Goal: Check status: Check status

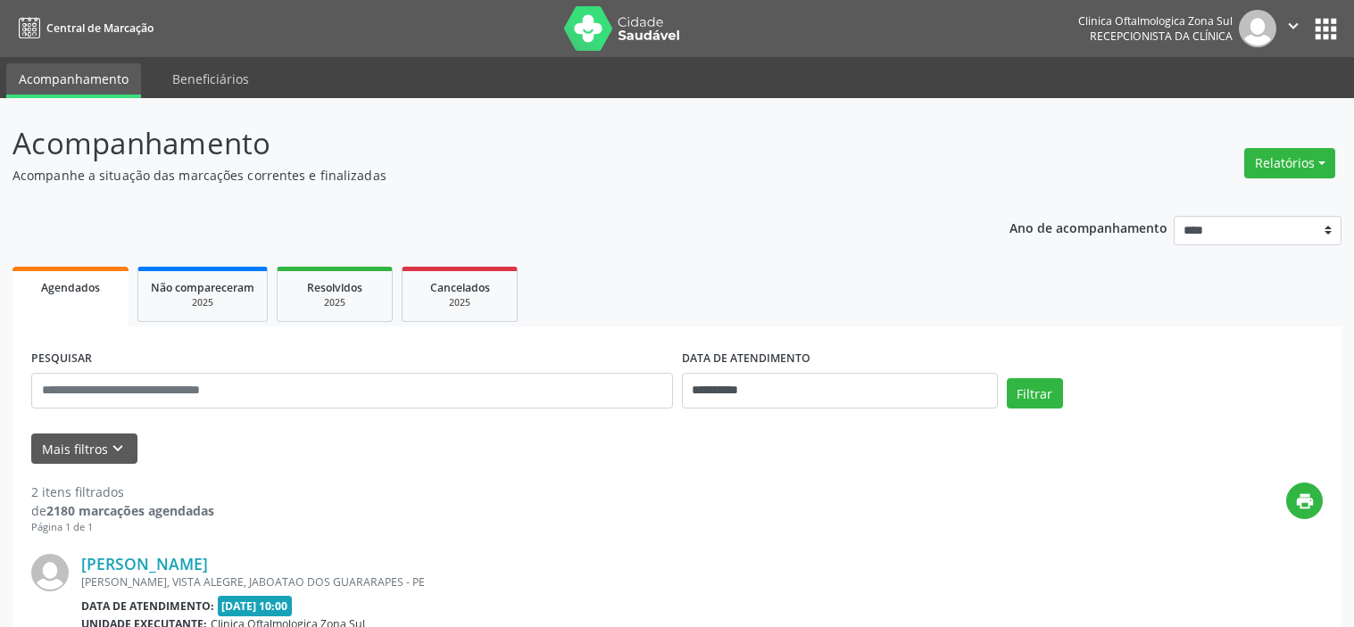
select select "*"
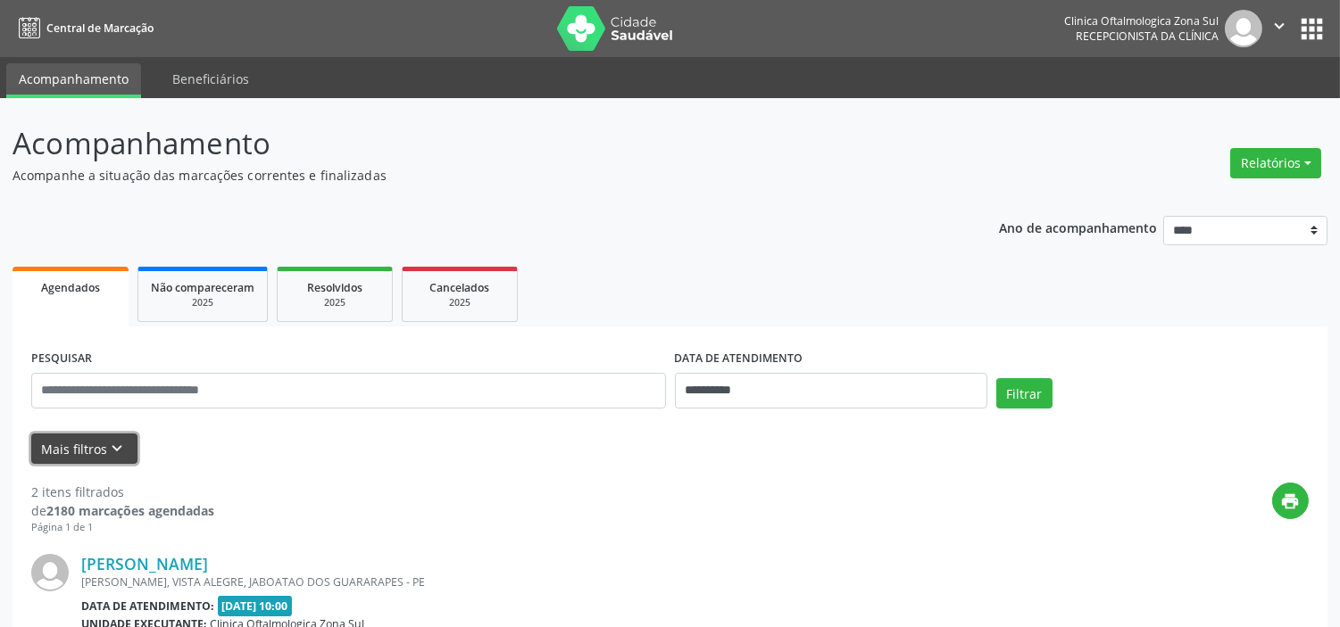
click at [135, 458] on button "Mais filtros keyboard_arrow_down" at bounding box center [84, 449] width 106 height 31
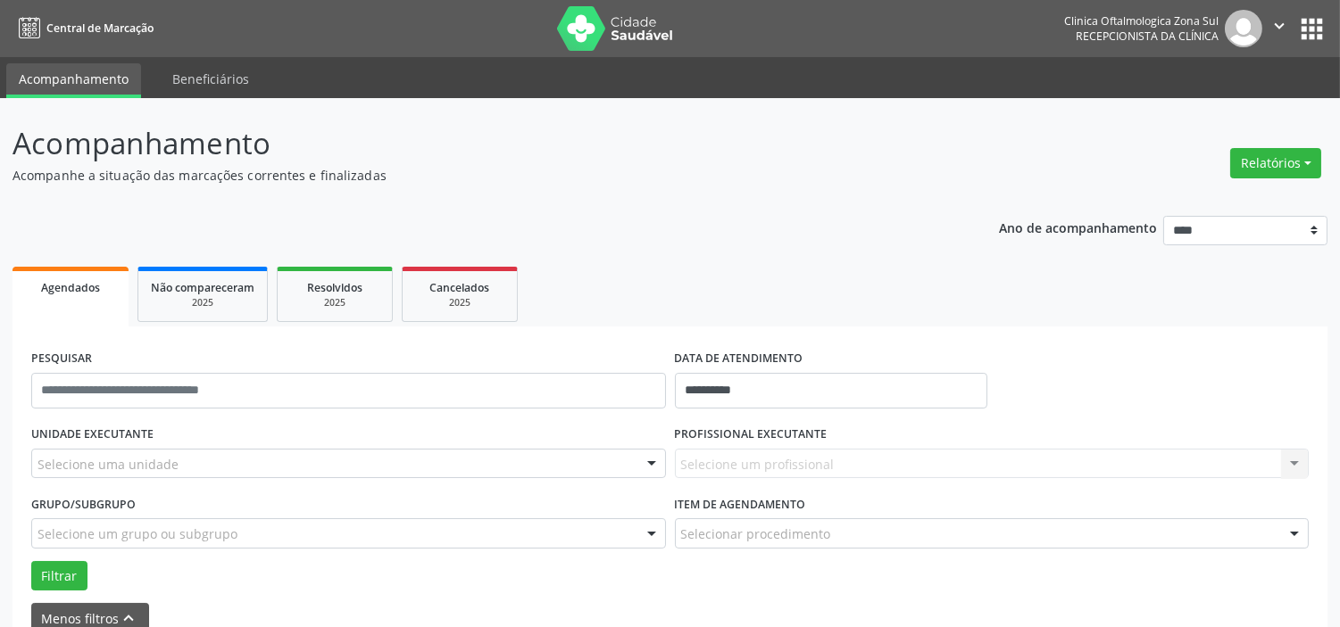
click at [243, 461] on div "Selecione uma unidade" at bounding box center [348, 464] width 635 height 30
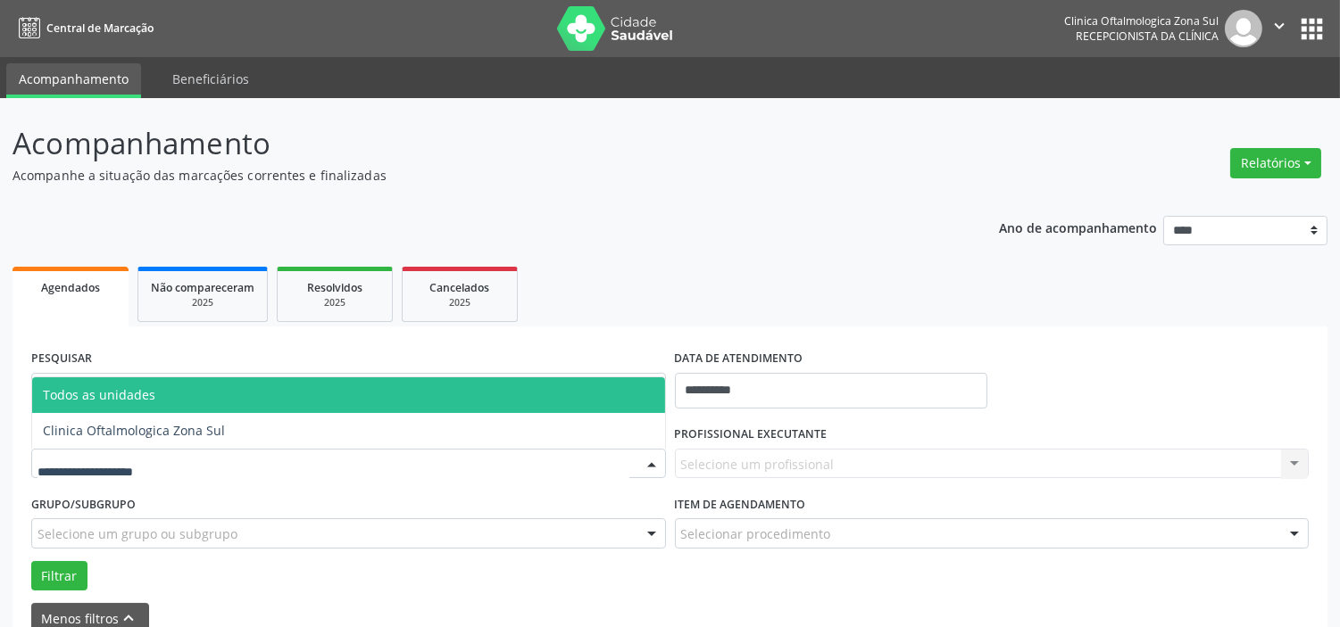
click at [241, 432] on span "Clinica Oftalmologica Zona Sul" at bounding box center [348, 431] width 633 height 36
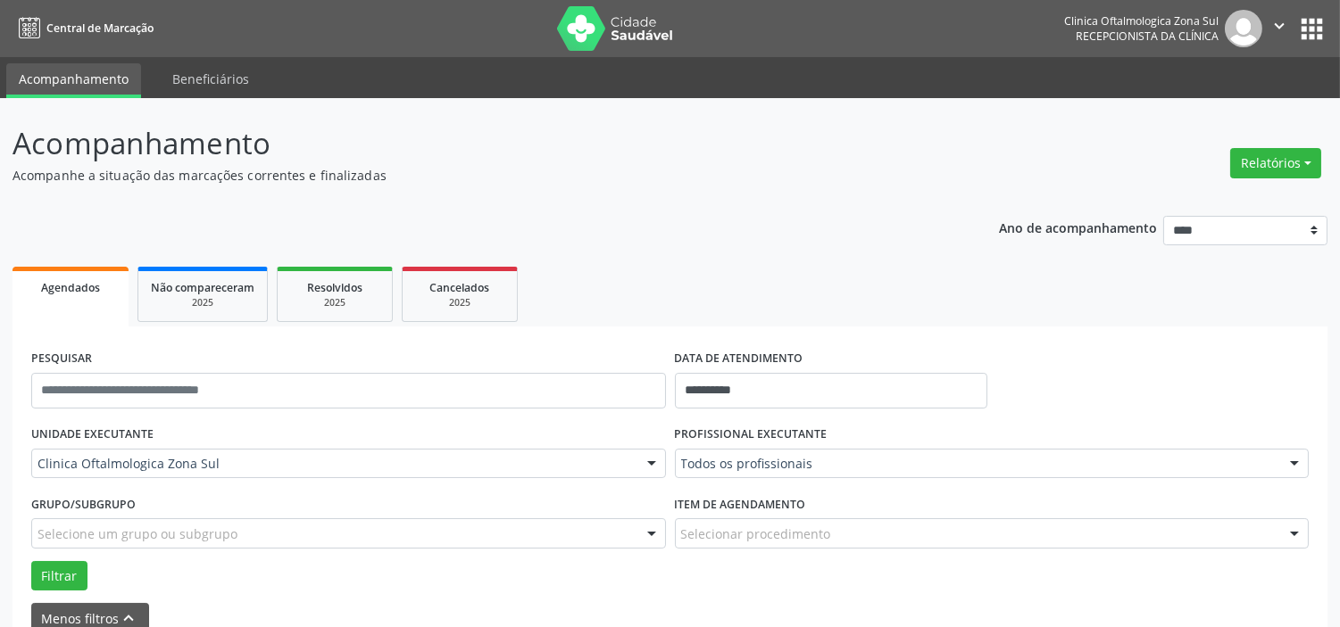
click at [251, 530] on div "Selecione um grupo ou subgrupo" at bounding box center [348, 534] width 635 height 30
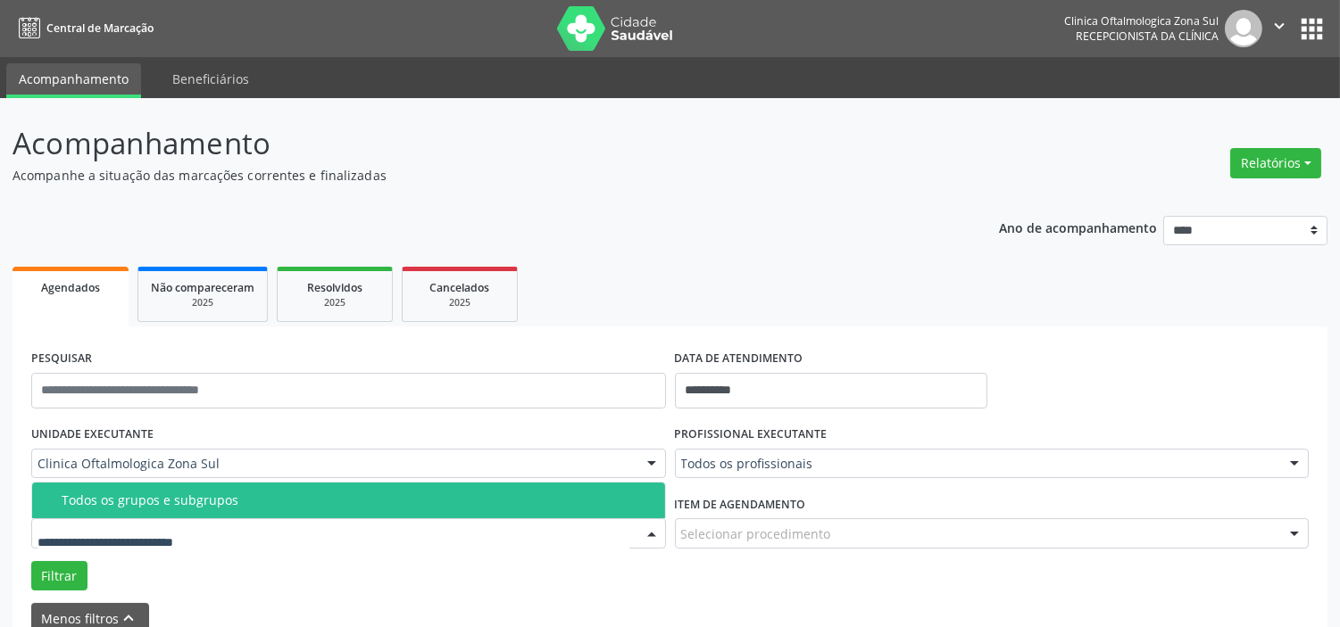
click at [251, 494] on div "Todos os grupos e subgrupos" at bounding box center [358, 501] width 593 height 14
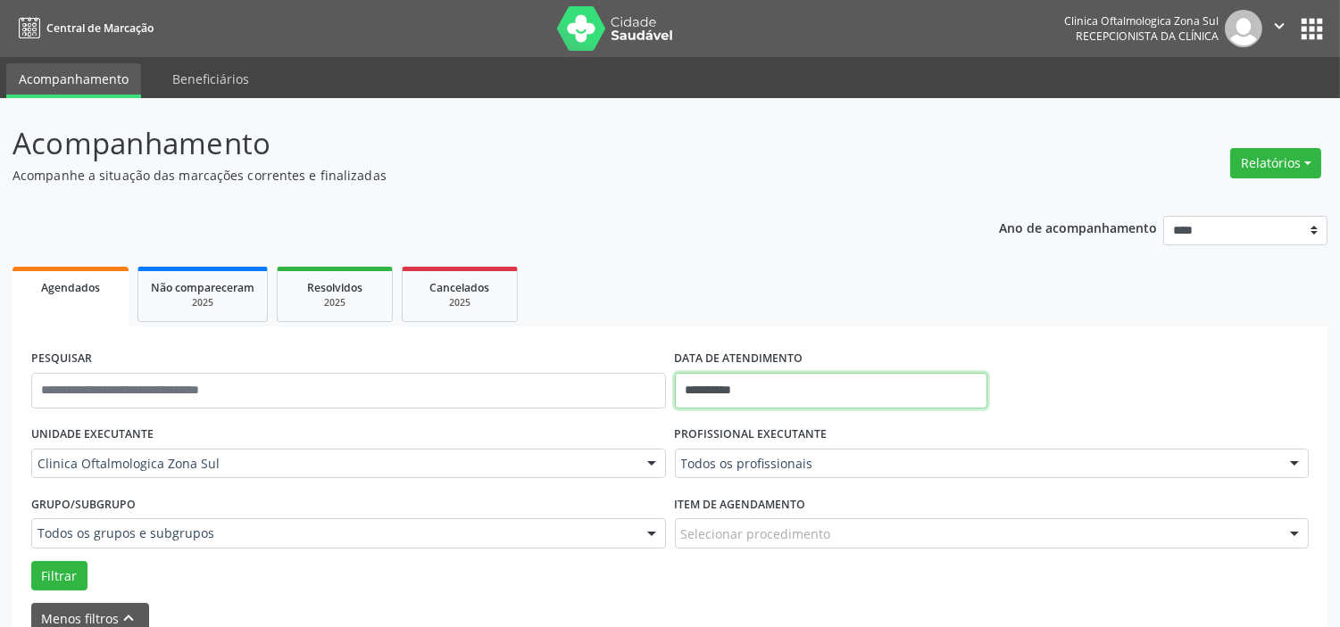
click at [798, 377] on input "**********" at bounding box center [831, 391] width 312 height 36
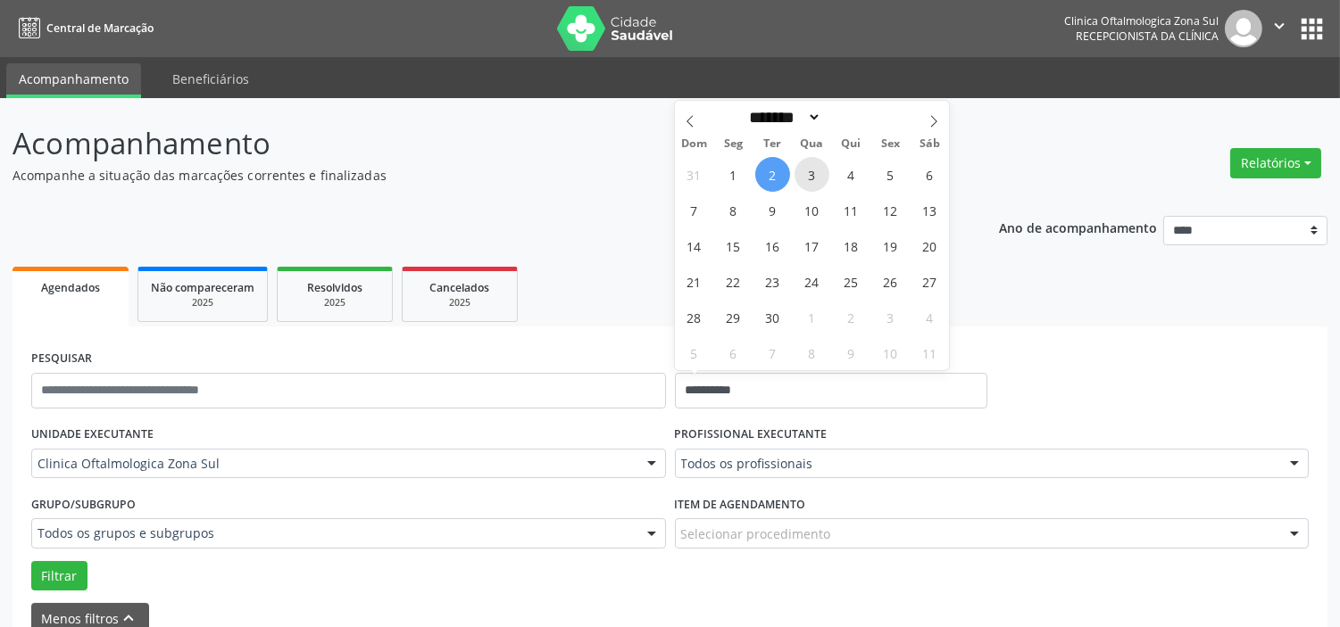
click at [809, 172] on span "3" at bounding box center [811, 174] width 35 height 35
type input "**********"
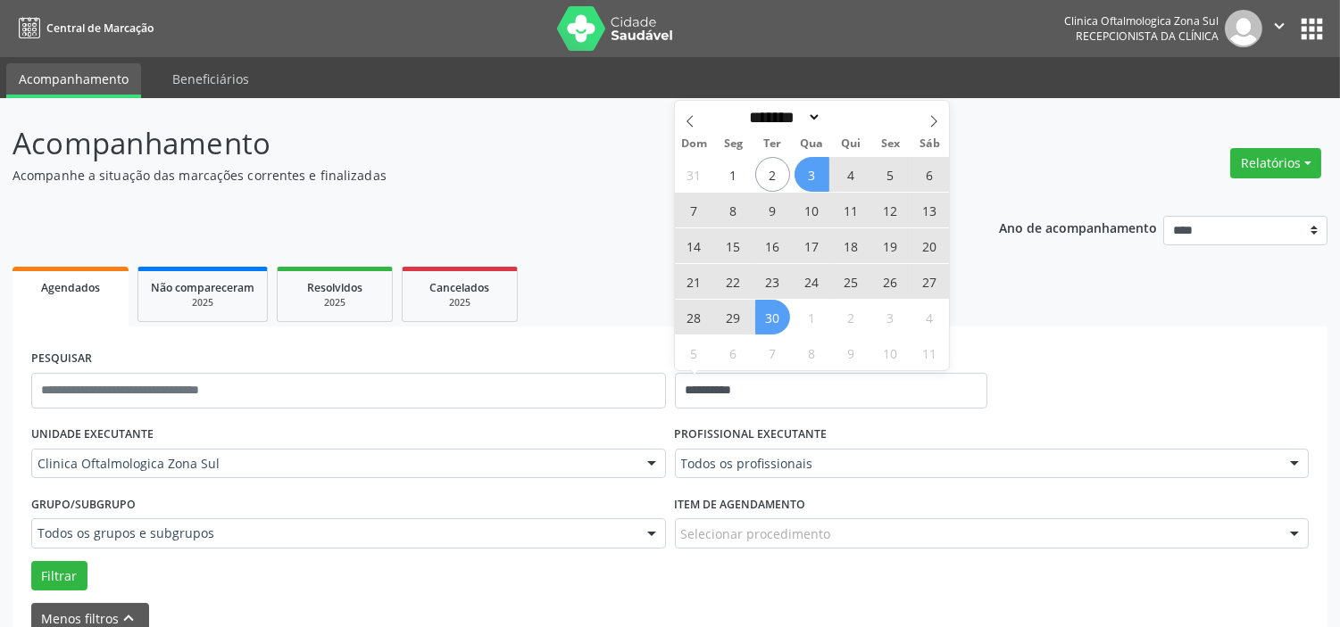
click at [780, 313] on span "30" at bounding box center [772, 317] width 35 height 35
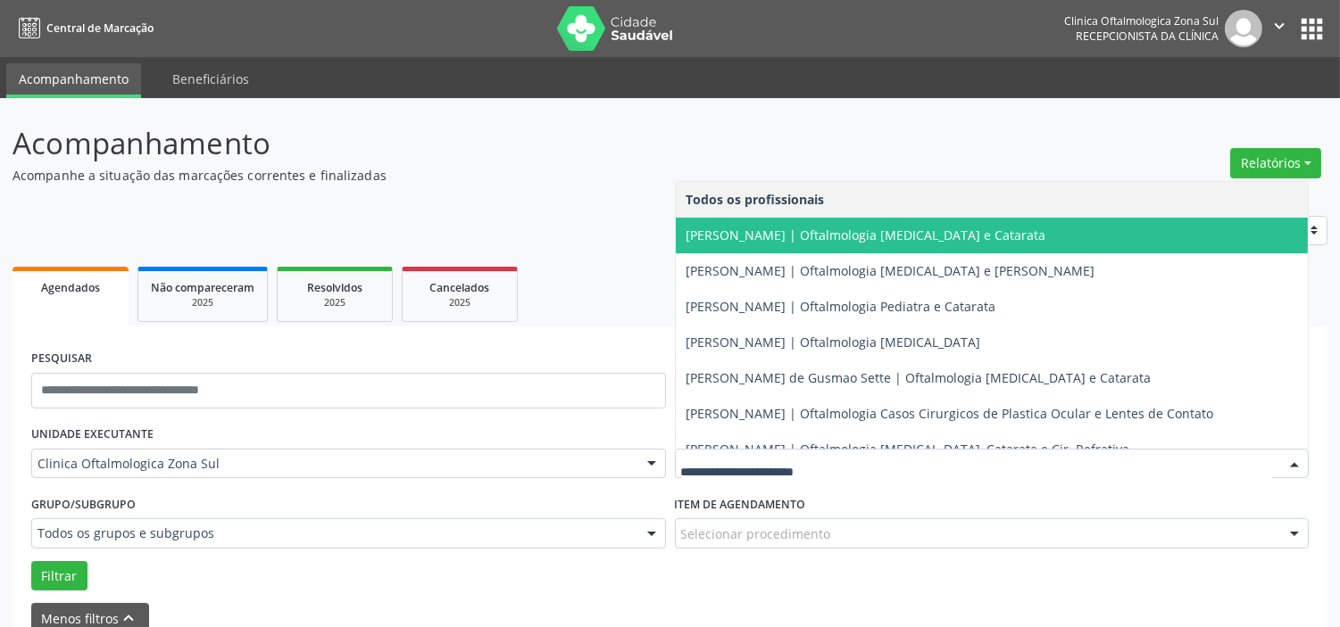
click at [785, 243] on span "[PERSON_NAME] | Oftalmologia [MEDICAL_DATA] e Catarata" at bounding box center [992, 236] width 633 height 36
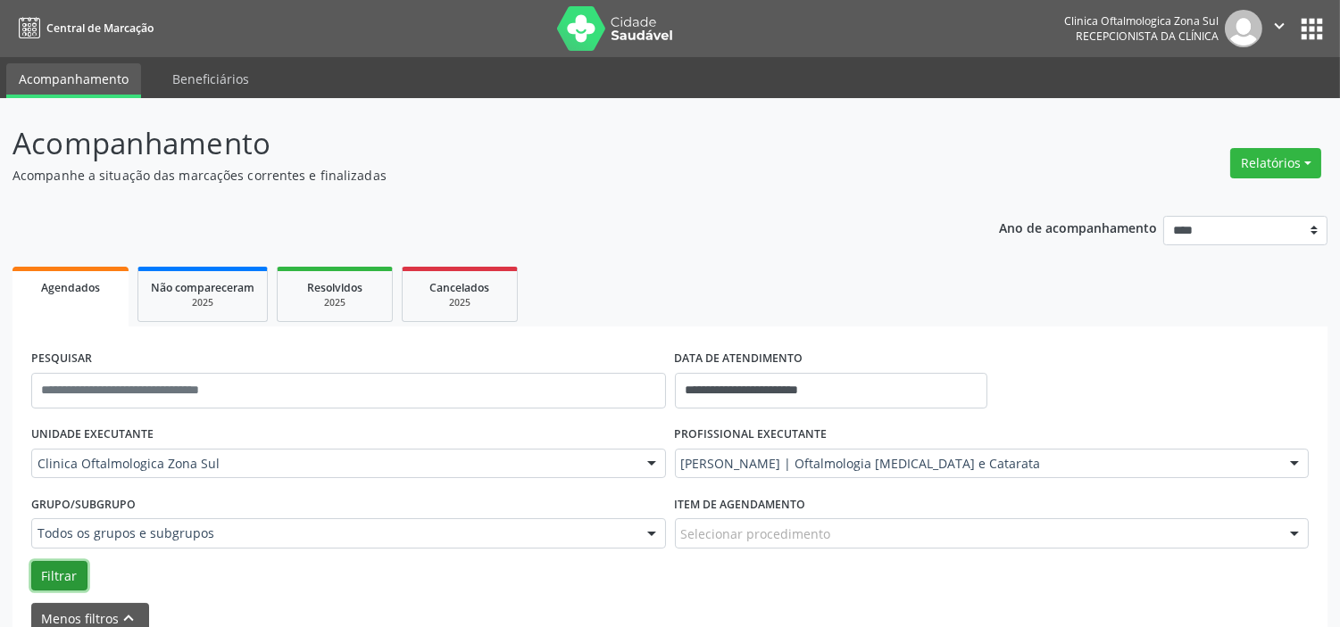
click at [42, 577] on button "Filtrar" at bounding box center [59, 576] width 56 height 30
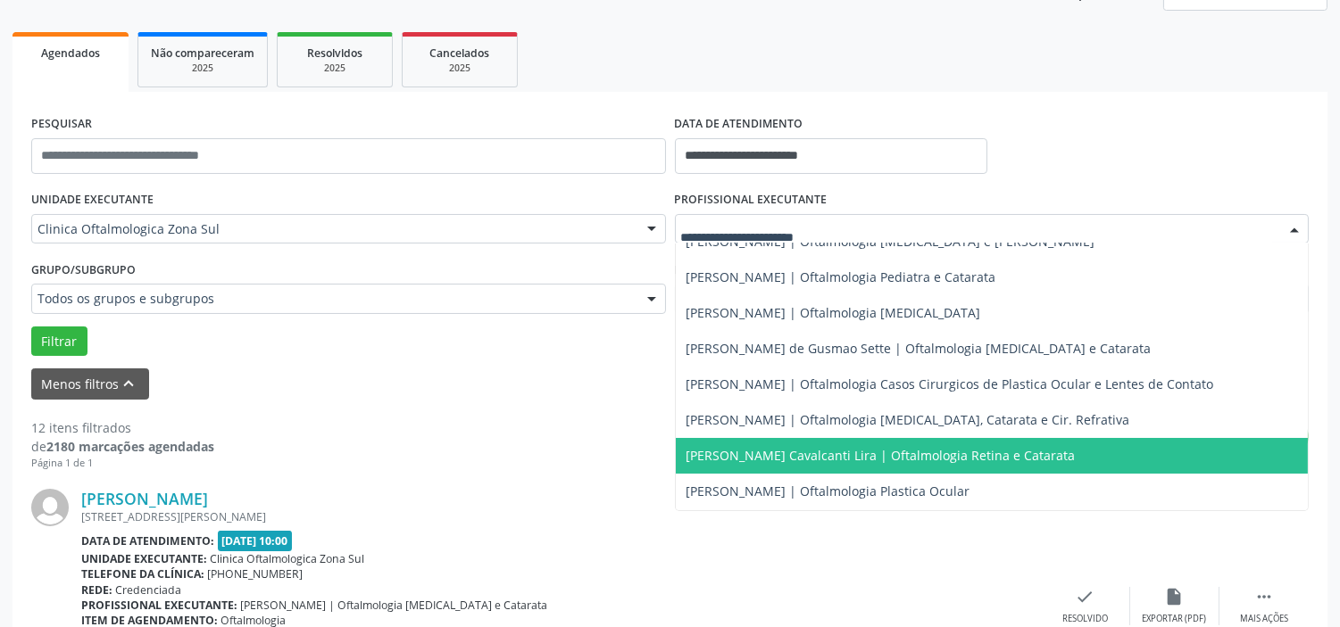
scroll to position [162, 0]
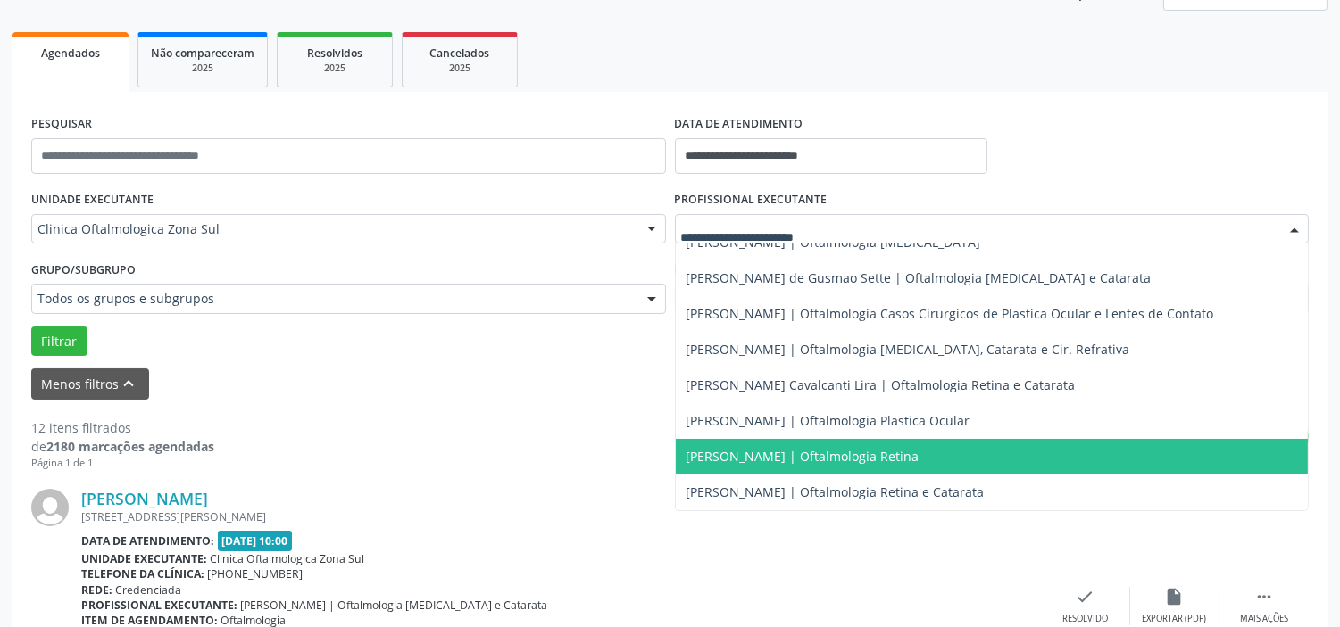
click at [799, 452] on span "[PERSON_NAME] | Oftalmologia Retina" at bounding box center [802, 456] width 233 height 17
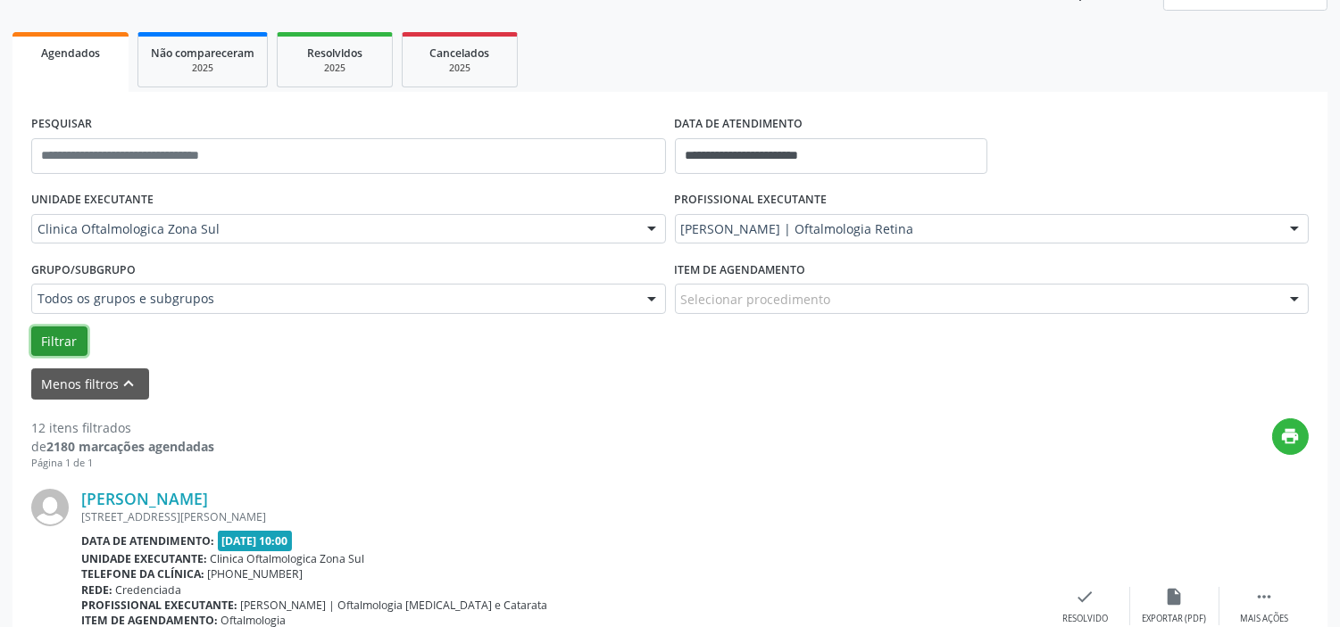
click at [70, 335] on button "Filtrar" at bounding box center [59, 342] width 56 height 30
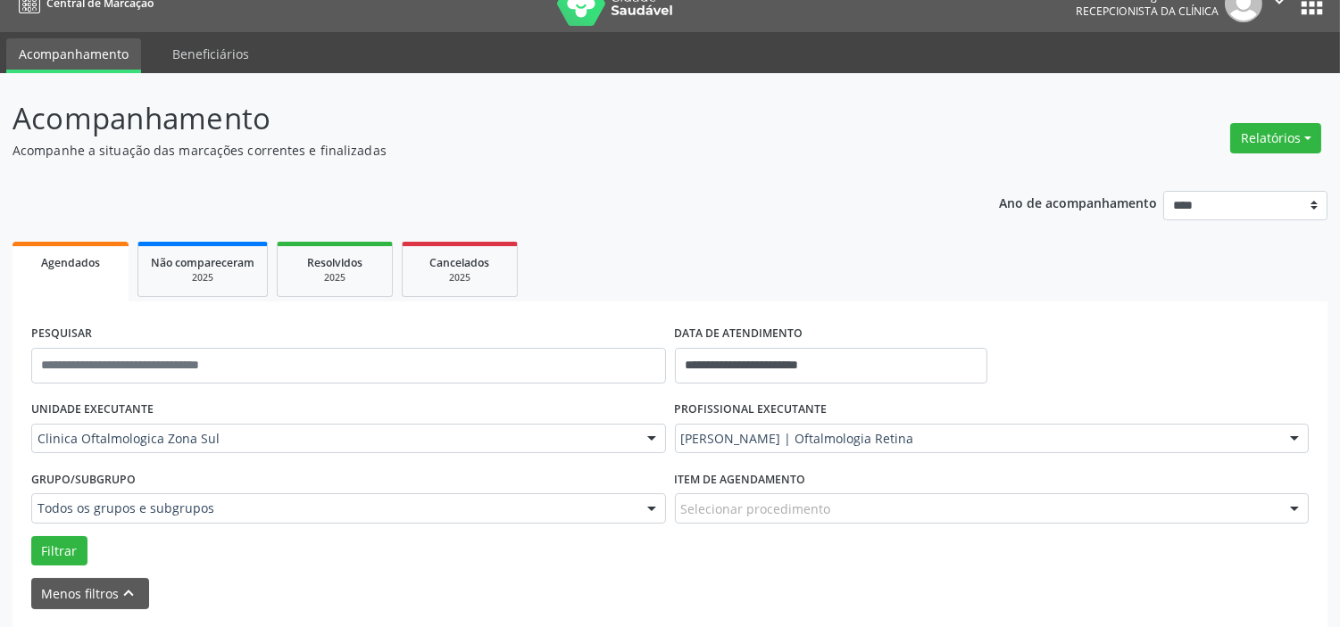
scroll to position [0, 0]
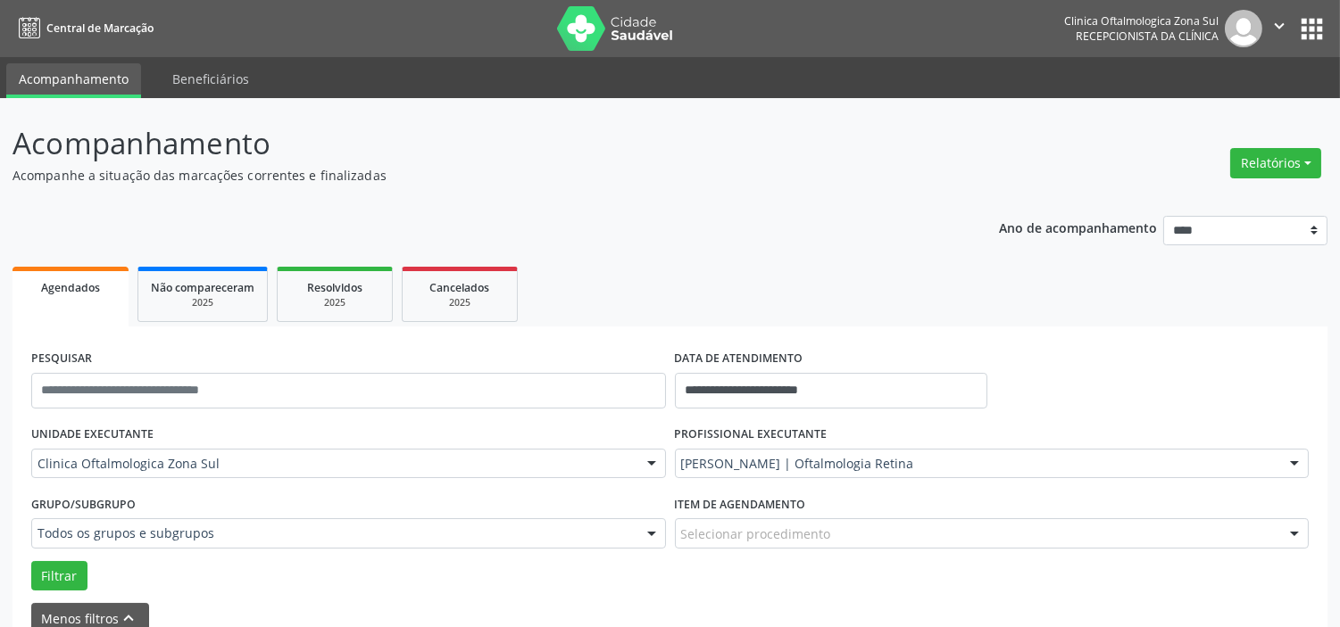
click at [1276, 29] on icon "" at bounding box center [1279, 26] width 20 height 20
click at [1219, 111] on link "Sair" at bounding box center [1233, 108] width 123 height 25
